Goal: Transaction & Acquisition: Purchase product/service

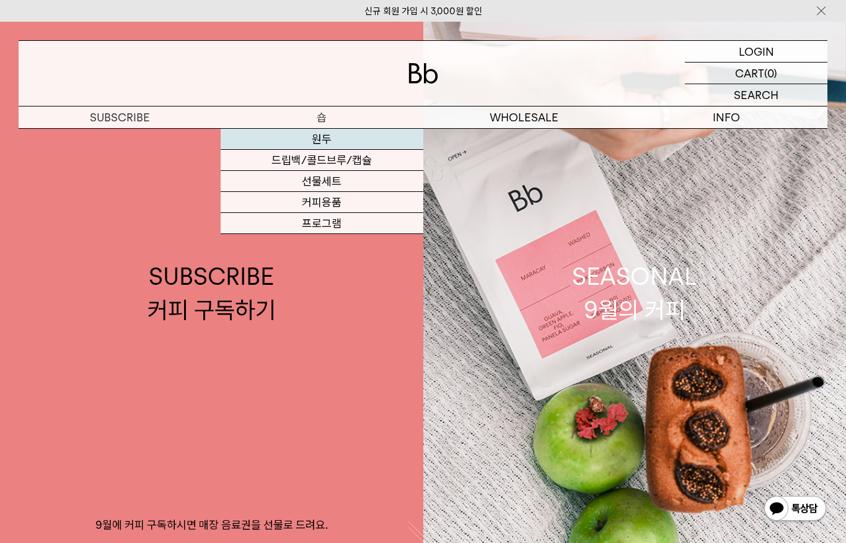
click at [330, 142] on link "원두" at bounding box center [322, 139] width 202 height 21
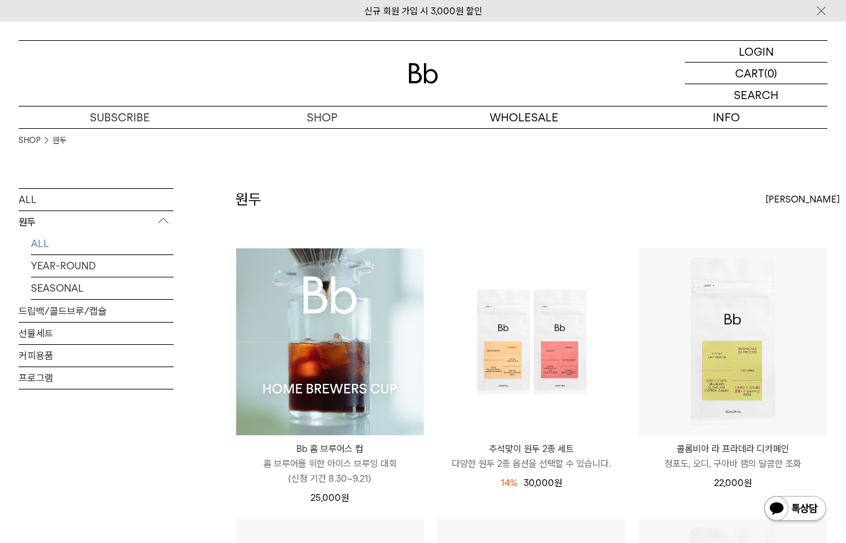
click at [338, 382] on img at bounding box center [330, 342] width 188 height 188
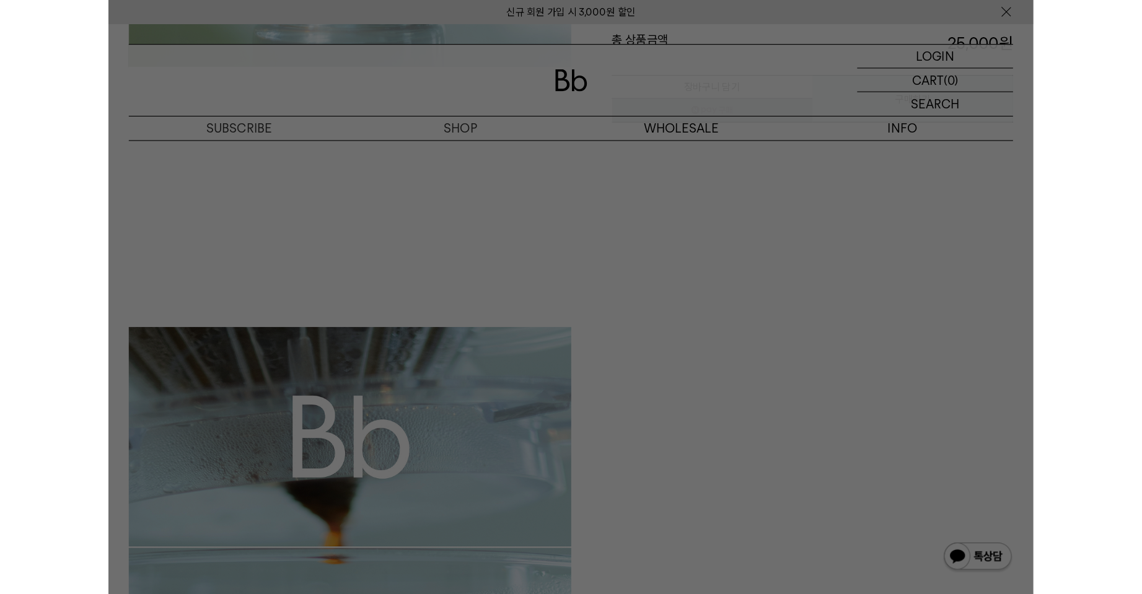
scroll to position [558, 0]
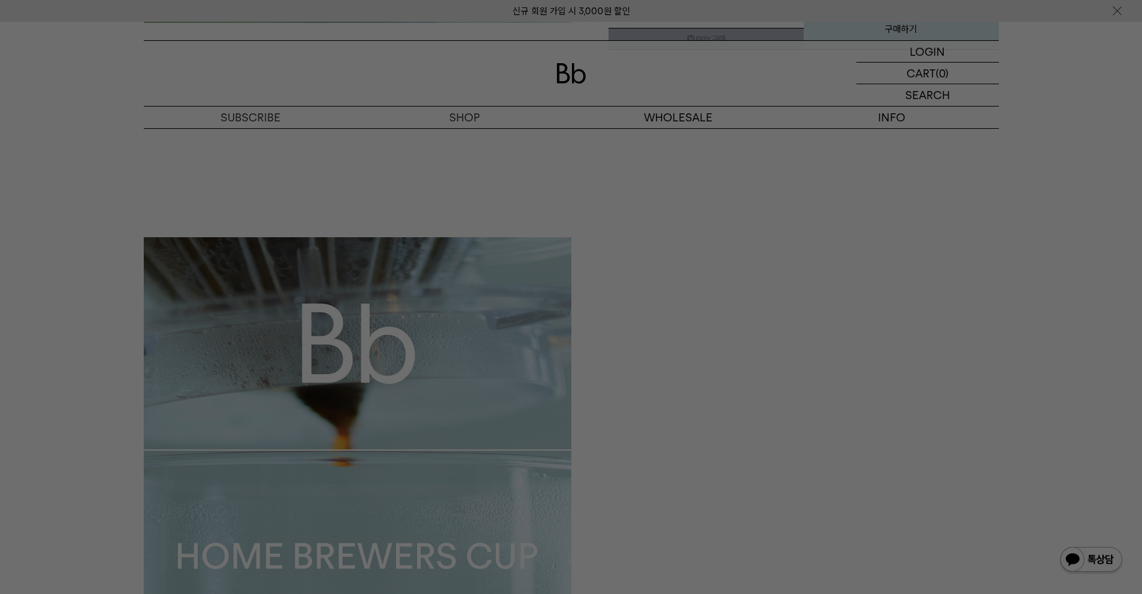
click at [845, 6] on div at bounding box center [571, 297] width 1142 height 594
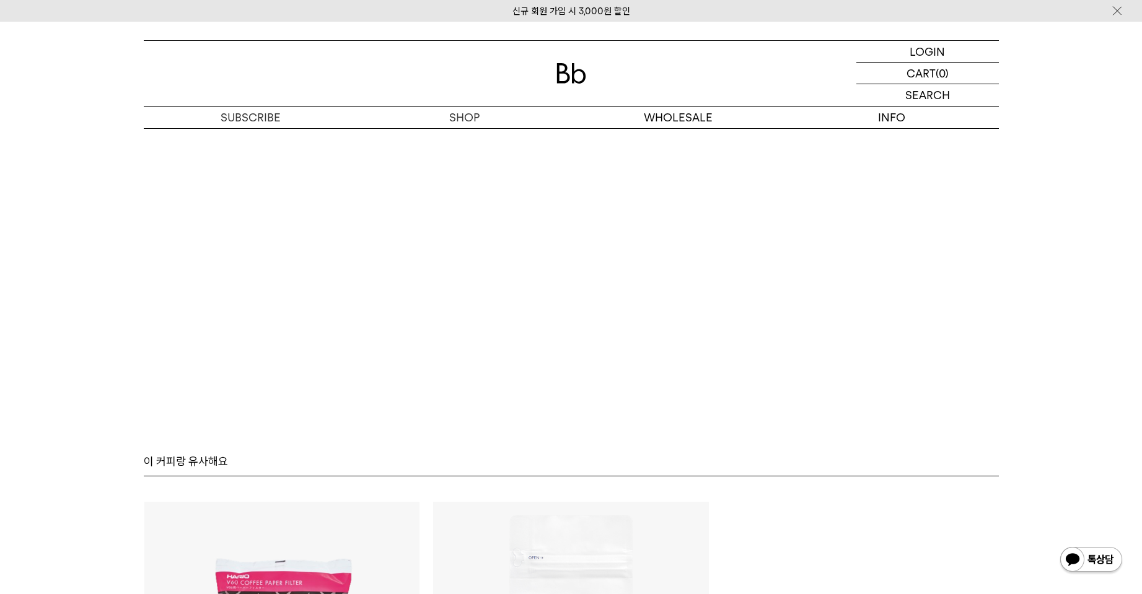
scroll to position [7929, 0]
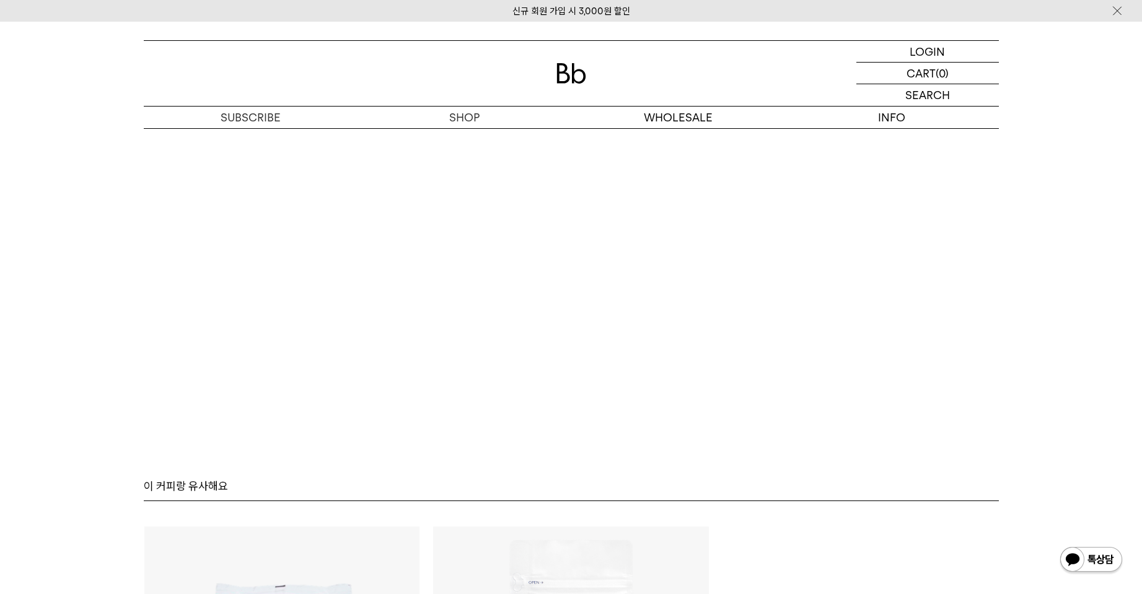
scroll to position [7690, 0]
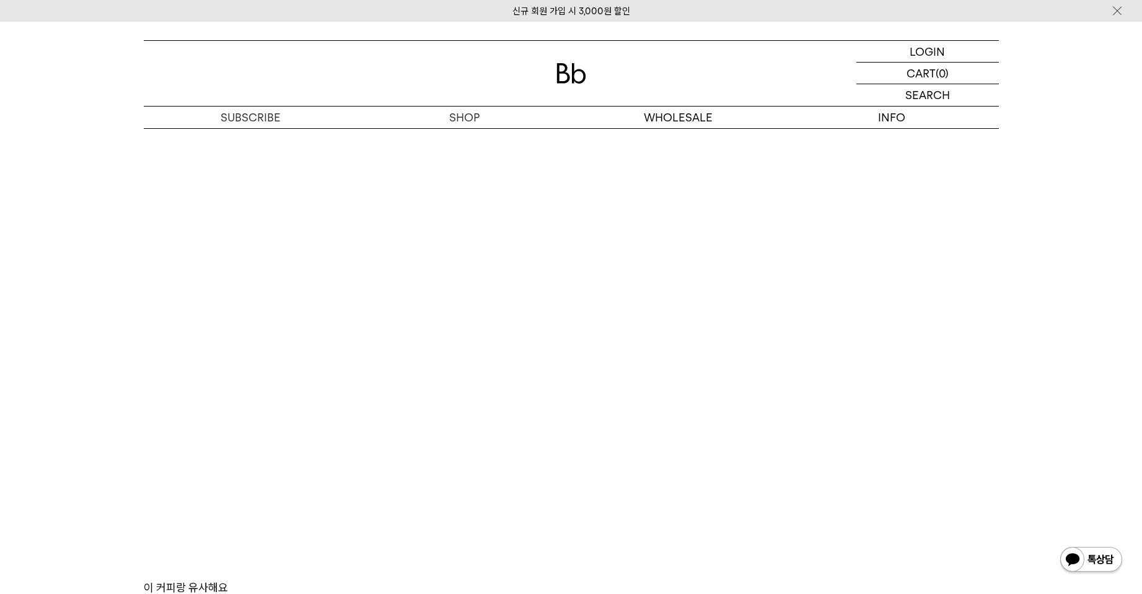
scroll to position [7504, 0]
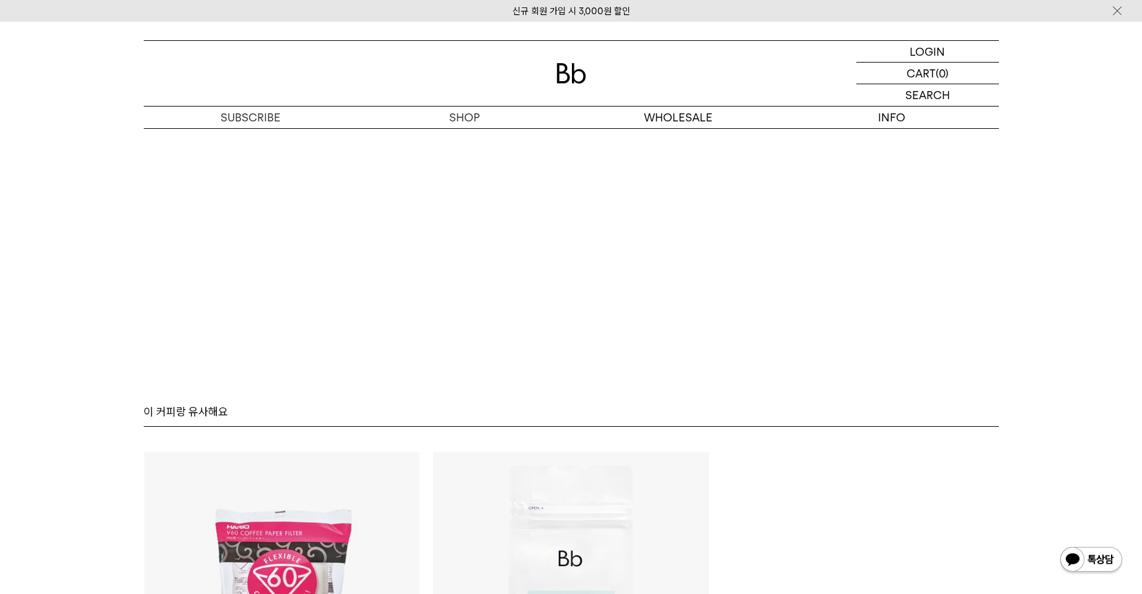
scroll to position [7318, 0]
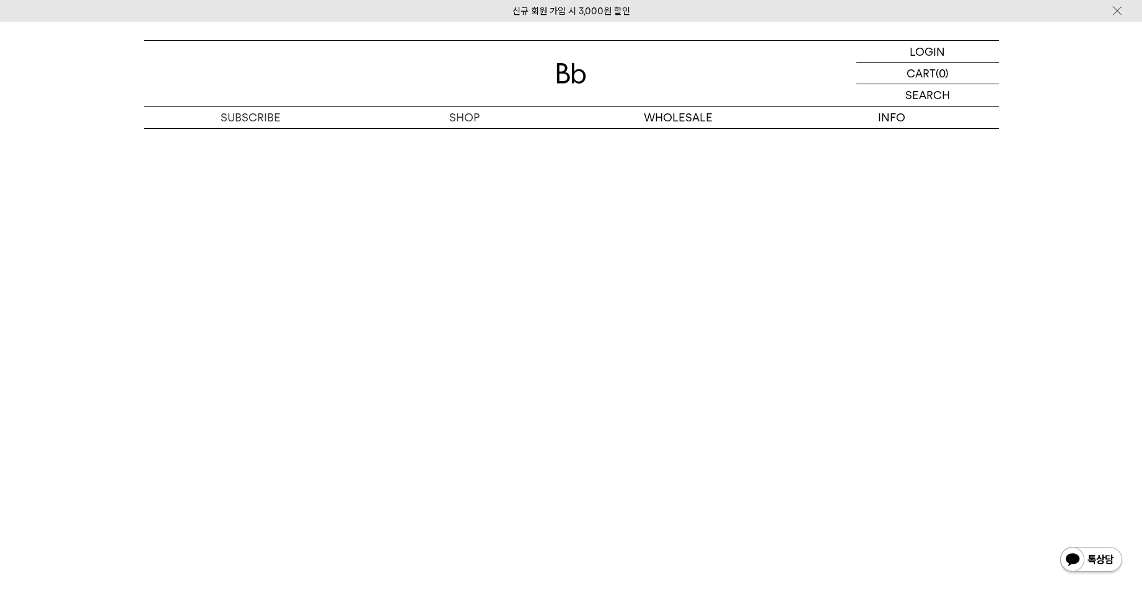
scroll to position [6761, 0]
